Goal: Navigation & Orientation: Find specific page/section

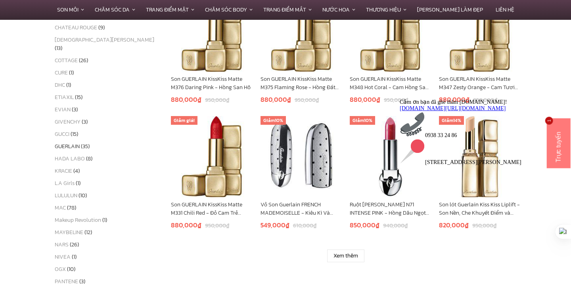
scroll to position [490, 0]
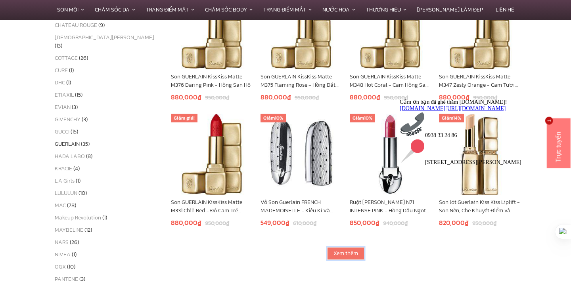
click at [354, 252] on link "Xem thêm" at bounding box center [345, 253] width 37 height 13
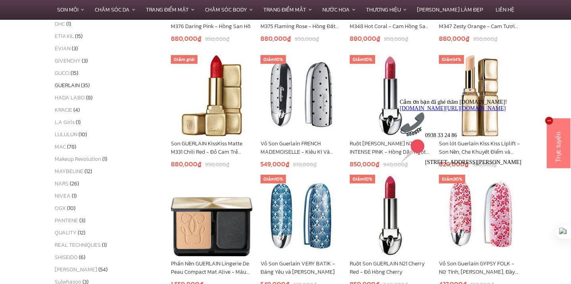
scroll to position [557, 0]
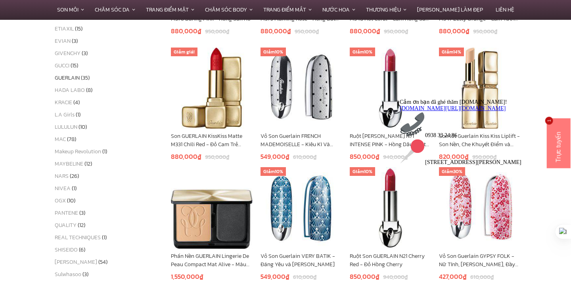
click at [400, 98] on icon "Thu hút chú ý đến tính năng trò chuyện" at bounding box center [400, 98] width 0 height 0
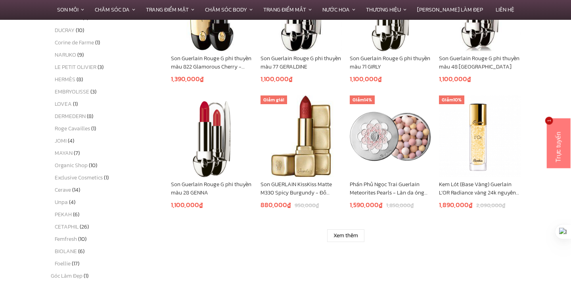
scroll to position [1015, 0]
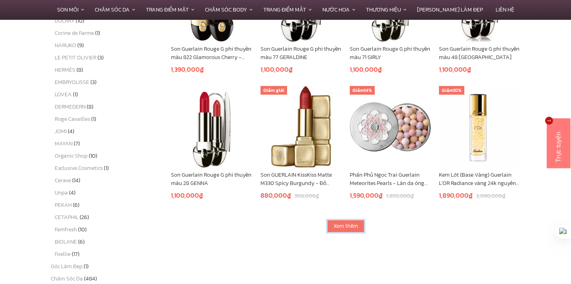
click at [356, 228] on link "Xem thêm" at bounding box center [345, 226] width 37 height 13
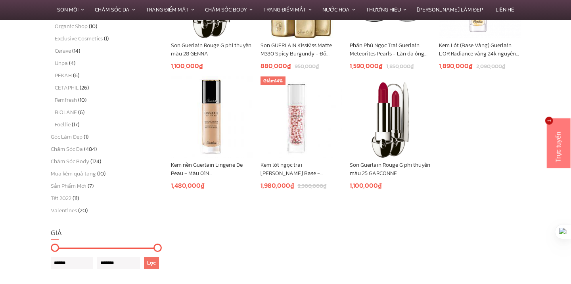
scroll to position [1146, 0]
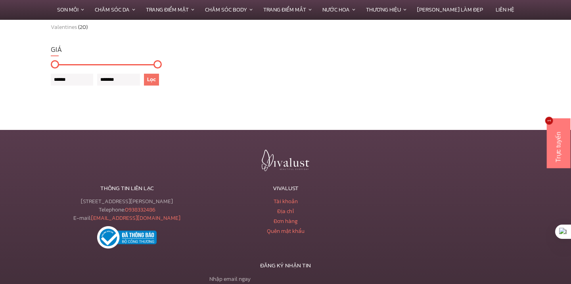
scroll to position [1401, 0]
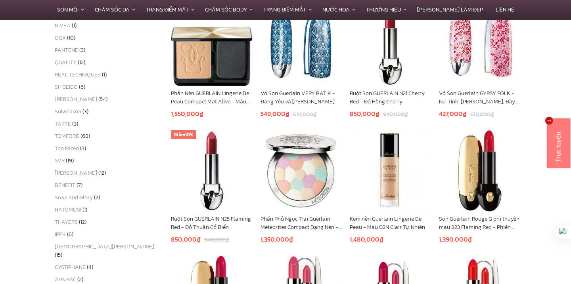
scroll to position [718, 0]
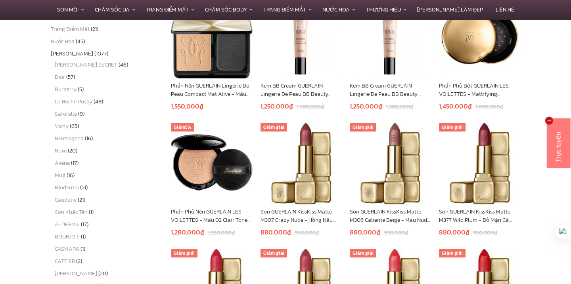
scroll to position [221, 0]
